Goal: Task Accomplishment & Management: Complete application form

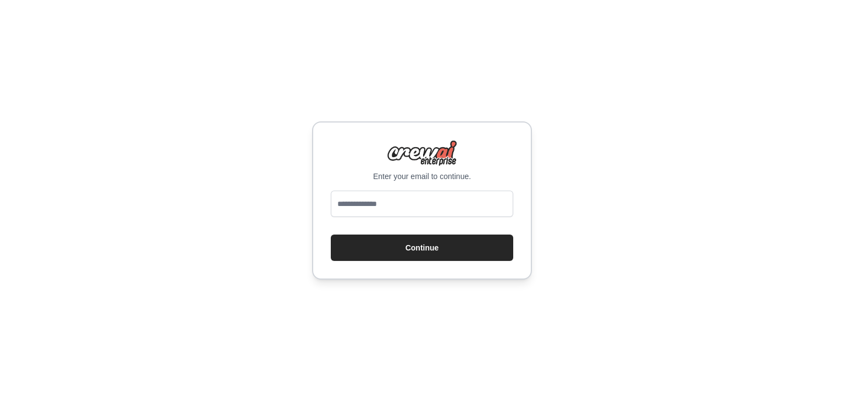
click at [436, 165] on img at bounding box center [422, 153] width 70 height 26
click at [438, 152] on img at bounding box center [422, 153] width 70 height 26
click at [437, 152] on img at bounding box center [422, 153] width 70 height 26
click at [453, 248] on button "Continue" at bounding box center [422, 248] width 182 height 26
click at [567, 117] on div "Enter your email to continue. Continue" at bounding box center [422, 200] width 844 height 401
